Goal: Task Accomplishment & Management: Manage account settings

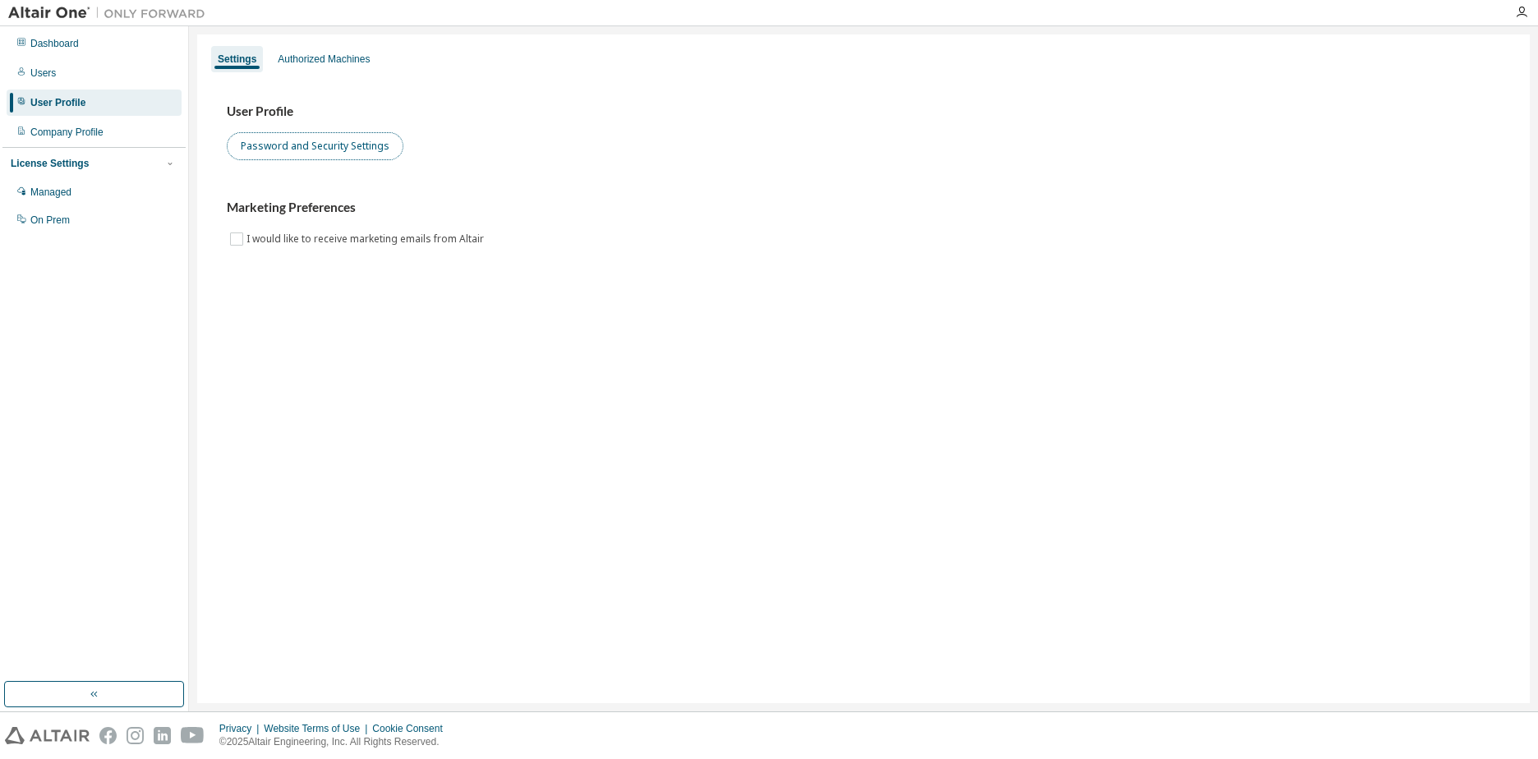
click at [336, 160] on button "Password and Security Settings" at bounding box center [315, 146] width 177 height 28
click at [329, 61] on div "Authorized Machines" at bounding box center [324, 59] width 92 height 13
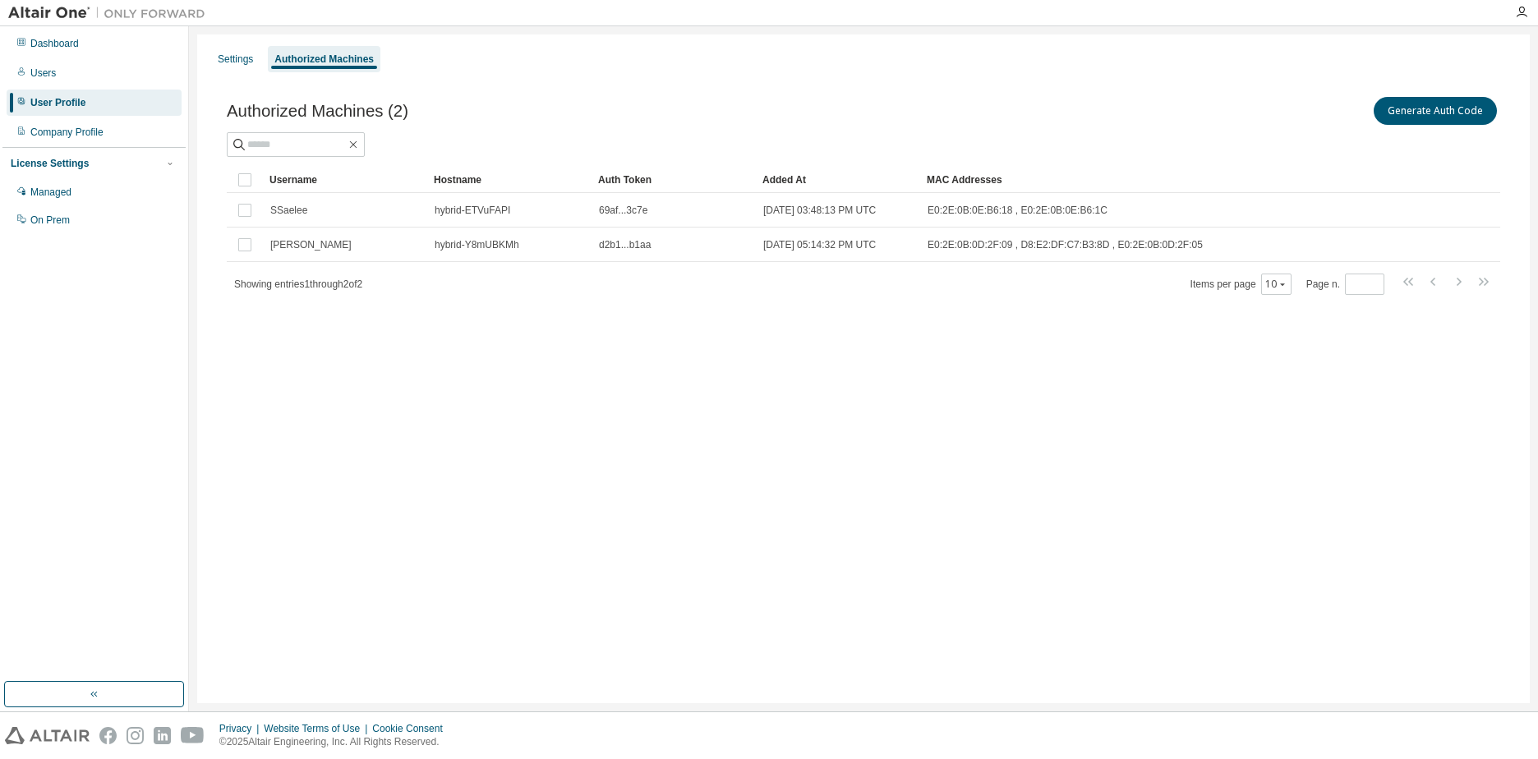
drag, startPoint x: 248, startPoint y: 56, endPoint x: 265, endPoint y: 69, distance: 21.7
click at [248, 55] on div "Settings" at bounding box center [235, 59] width 35 height 13
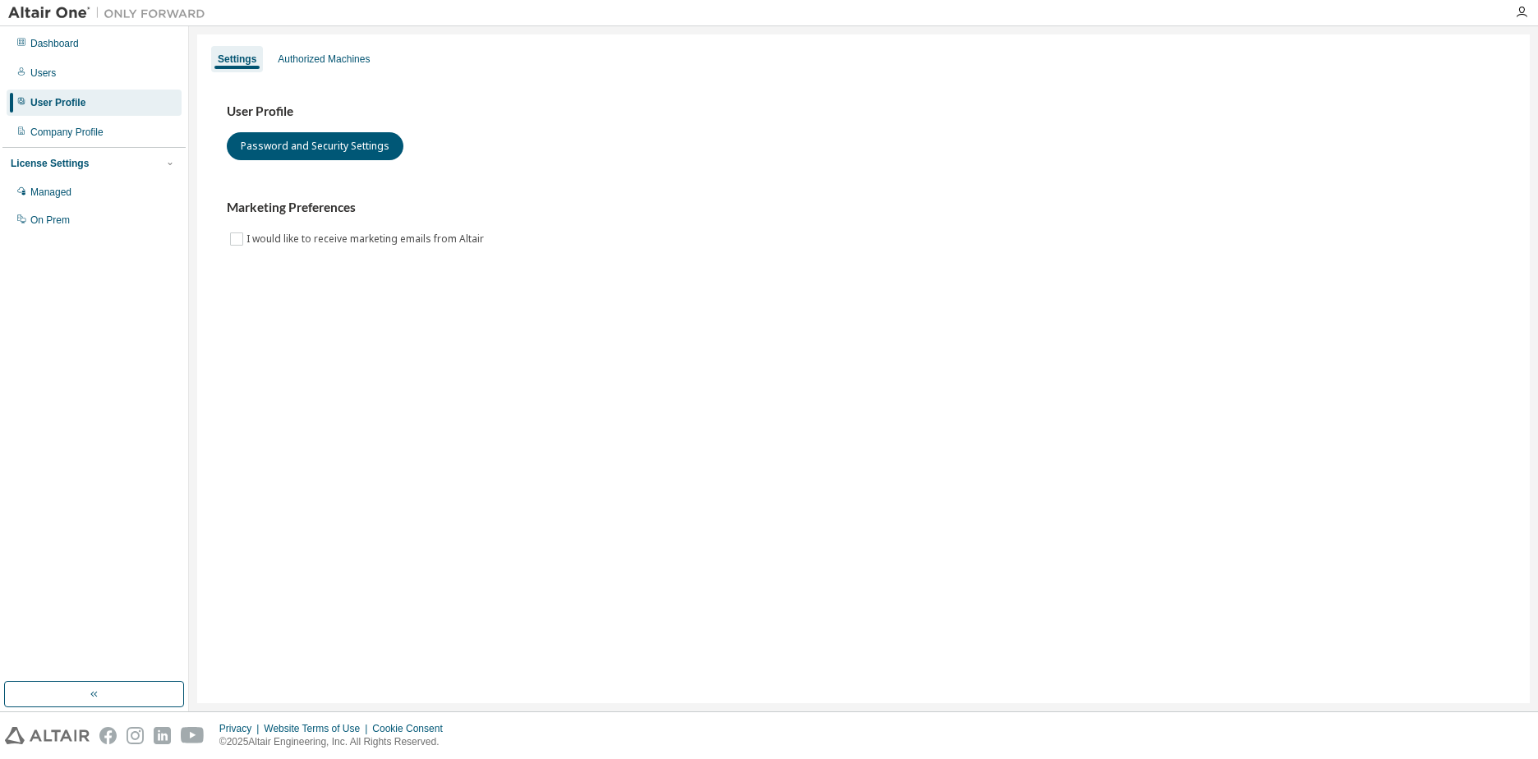
click at [283, 116] on h3 "User Profile" at bounding box center [864, 112] width 1274 height 16
click at [283, 130] on div "User Profile Password and Security Settings" at bounding box center [864, 132] width 1274 height 57
click at [335, 157] on button "Password and Security Settings" at bounding box center [315, 146] width 177 height 28
